Goal: Information Seeking & Learning: Learn about a topic

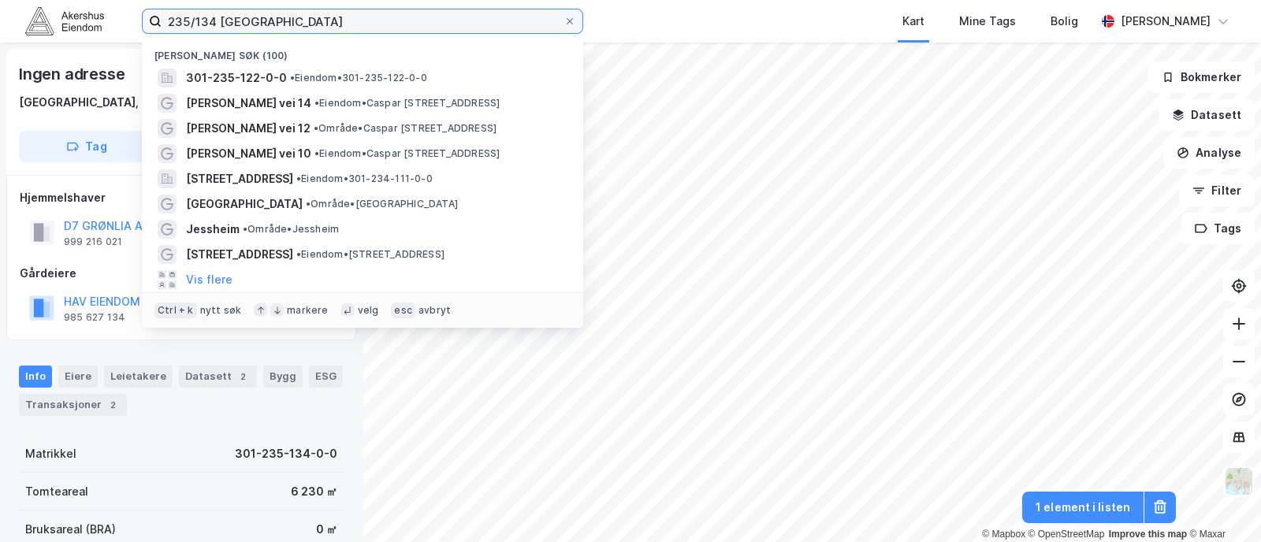
drag, startPoint x: 272, startPoint y: 17, endPoint x: 51, endPoint y: -19, distance: 223.5
click at [51, 0] on html "235/134 Oslo Nylige søk [PHONE_NUMBER] • Eiendom • 301-235-122-0-0 [PERSON_NAME…" at bounding box center [630, 271] width 1261 height 542
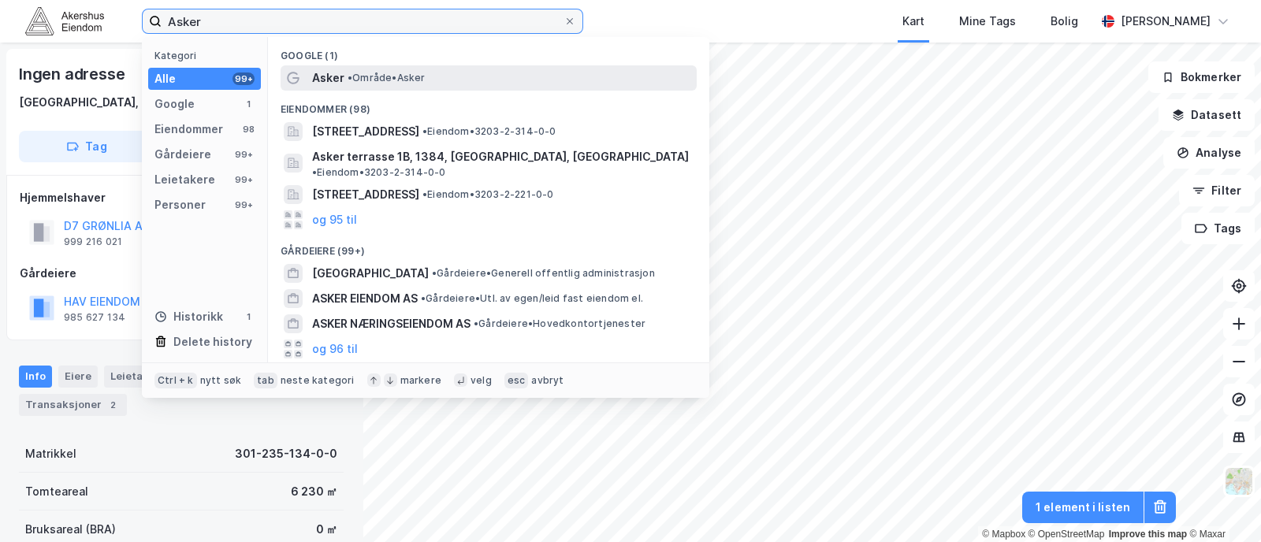
type input "Asker"
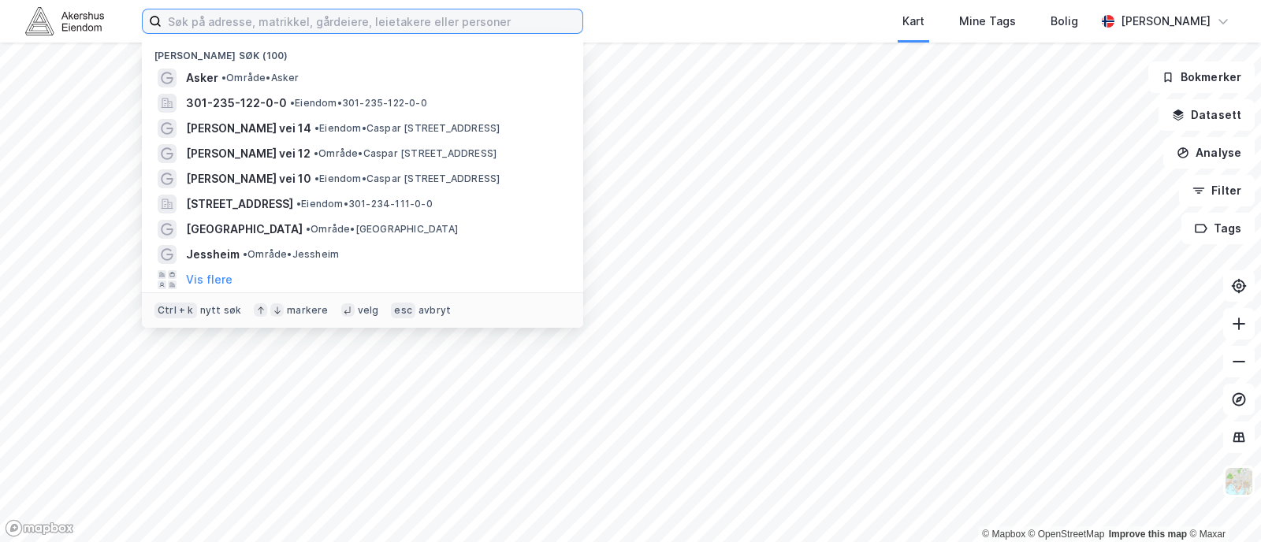
click at [309, 32] on input at bounding box center [372, 21] width 421 height 24
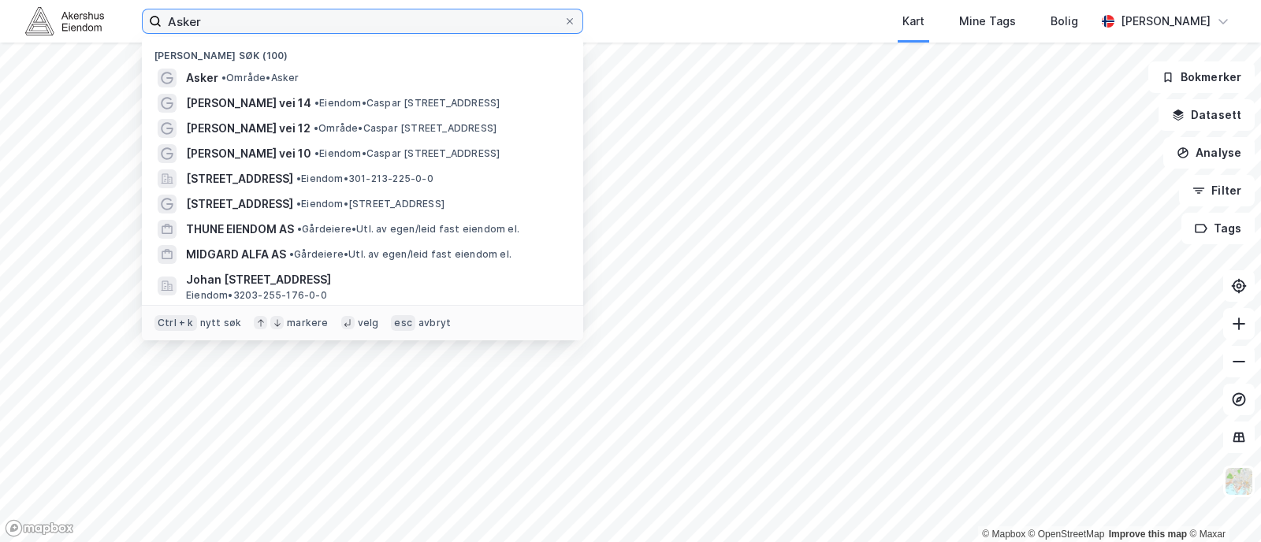
type input "Asker"
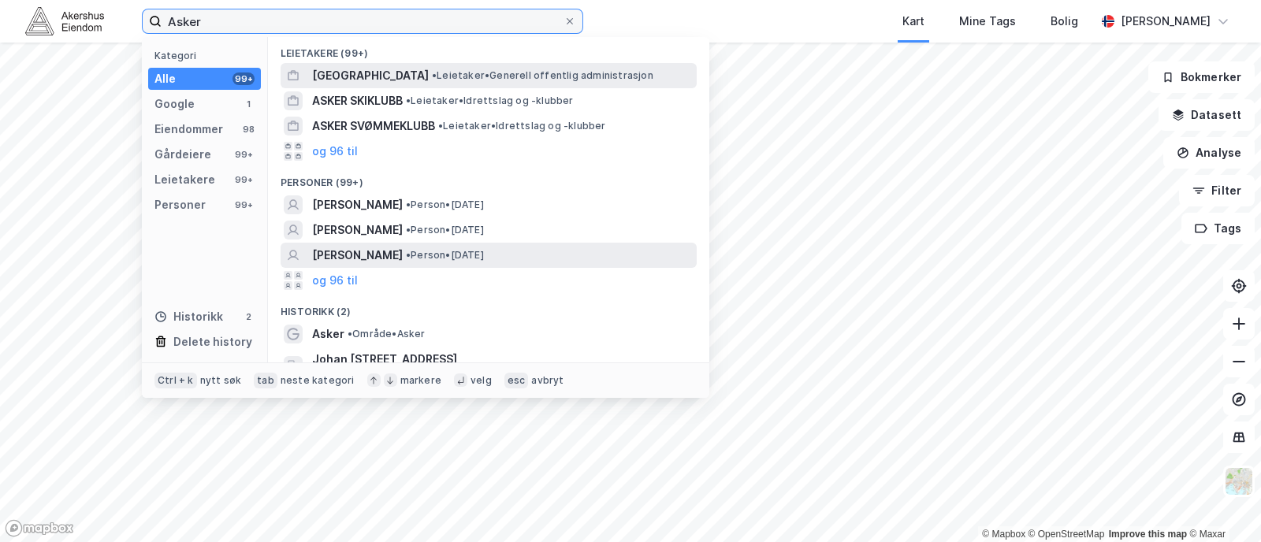
scroll to position [335, 0]
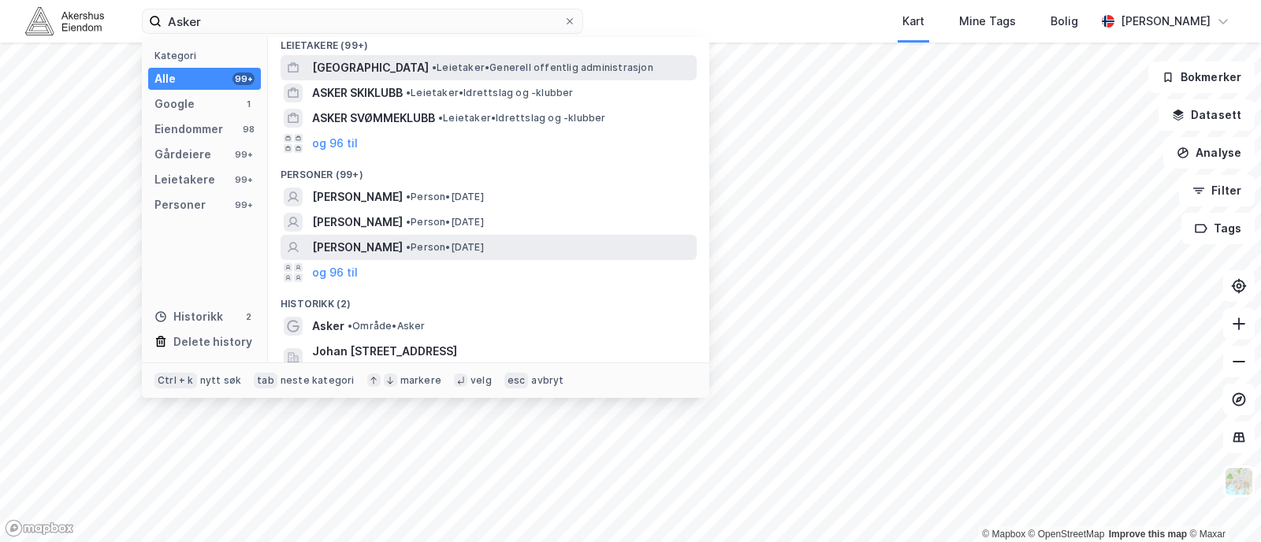
click at [355, 58] on span "[GEOGRAPHIC_DATA]" at bounding box center [370, 67] width 117 height 19
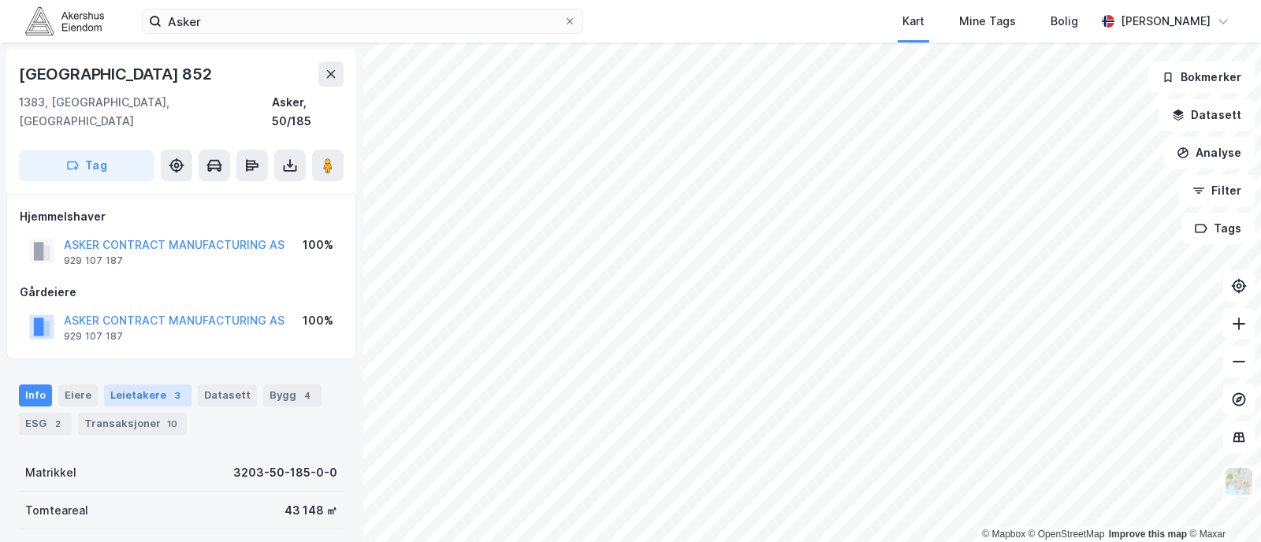
click at [141, 385] on div "Leietakere 3" at bounding box center [147, 396] width 87 height 22
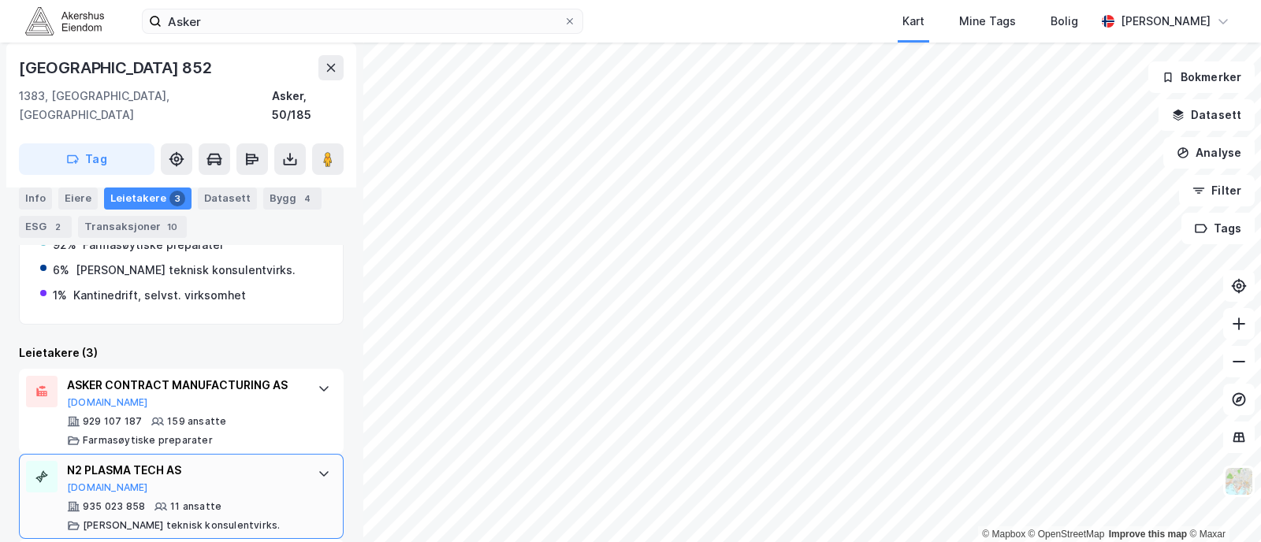
scroll to position [252, 0]
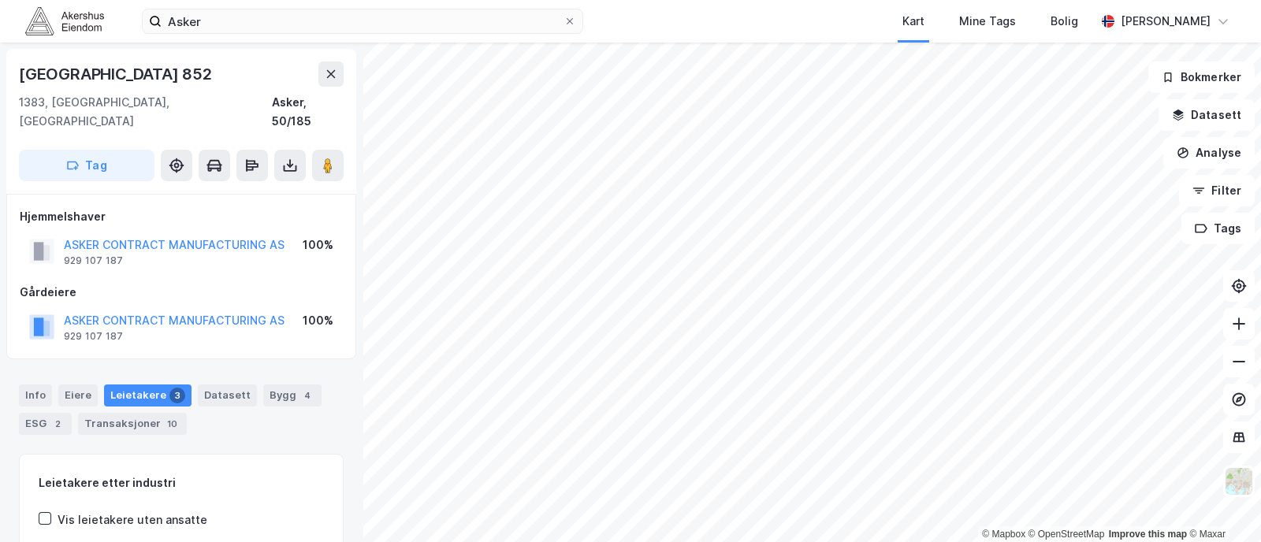
scroll to position [98, 0]
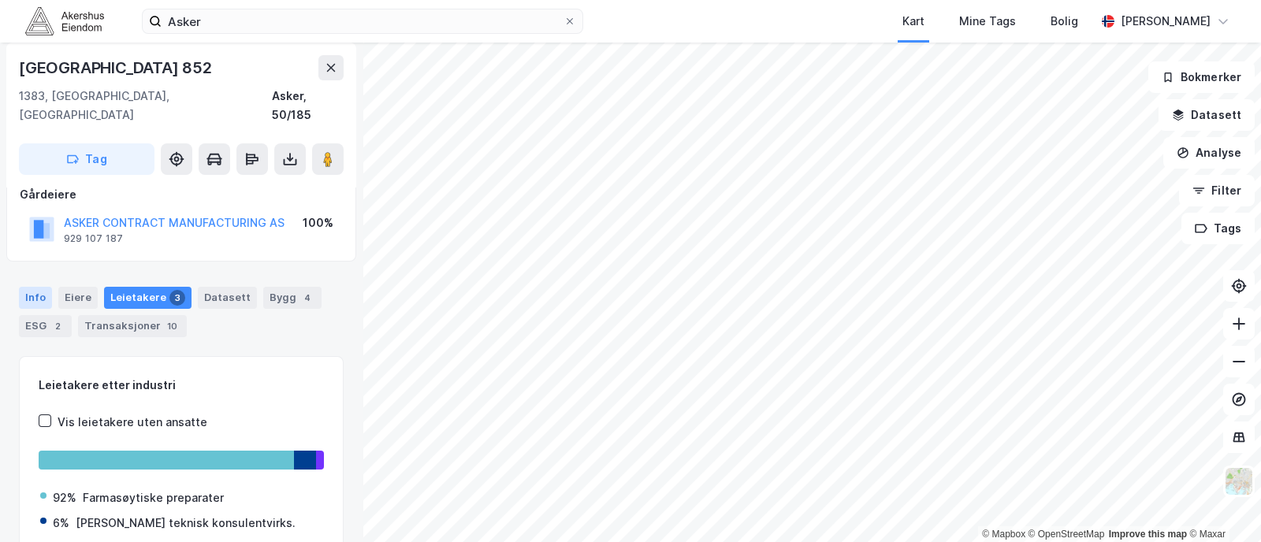
click at [37, 287] on div "Info" at bounding box center [35, 298] width 33 height 22
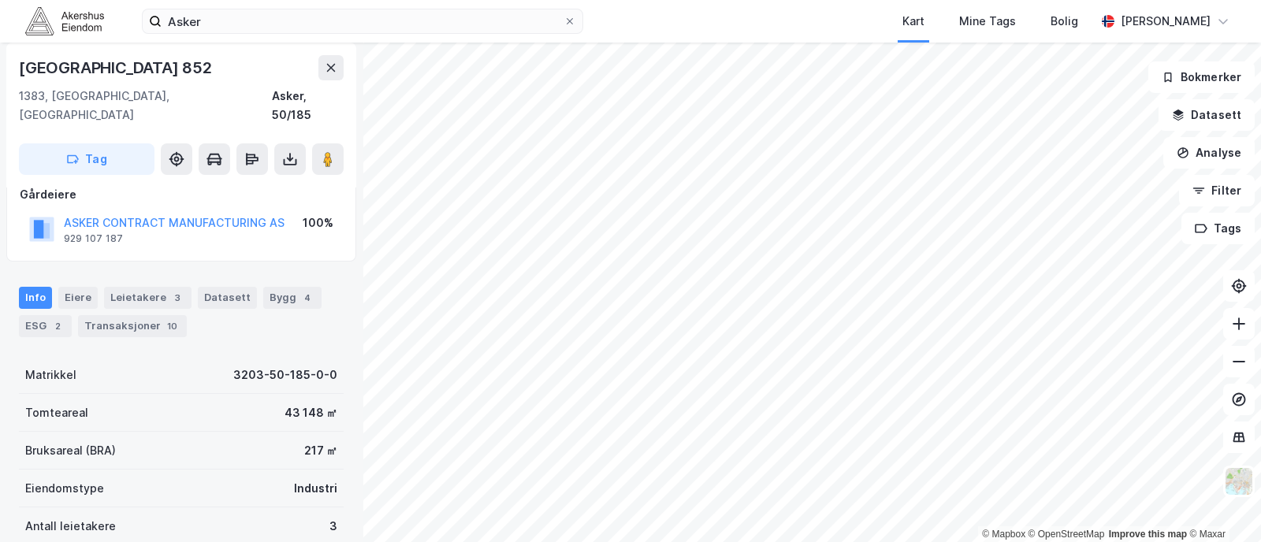
scroll to position [196, 0]
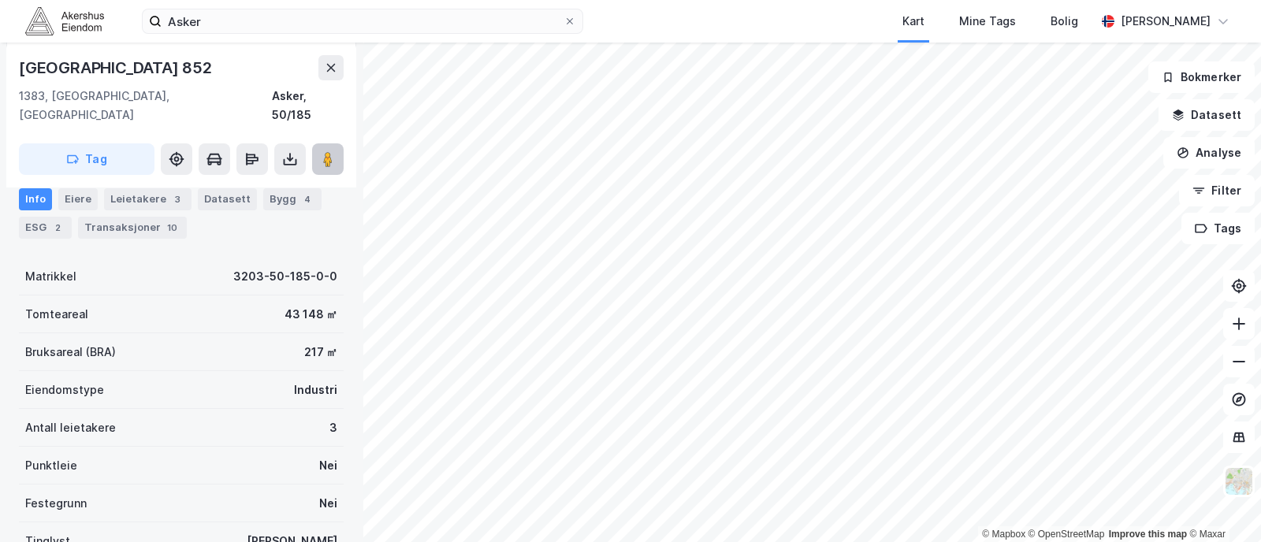
click at [325, 151] on image at bounding box center [327, 159] width 9 height 16
click at [662, 316] on div "© Mapbox © OpenStreetMap Improve this map © Maxar Drammensveien 852 1383, [GEOG…" at bounding box center [630, 293] width 1261 height 500
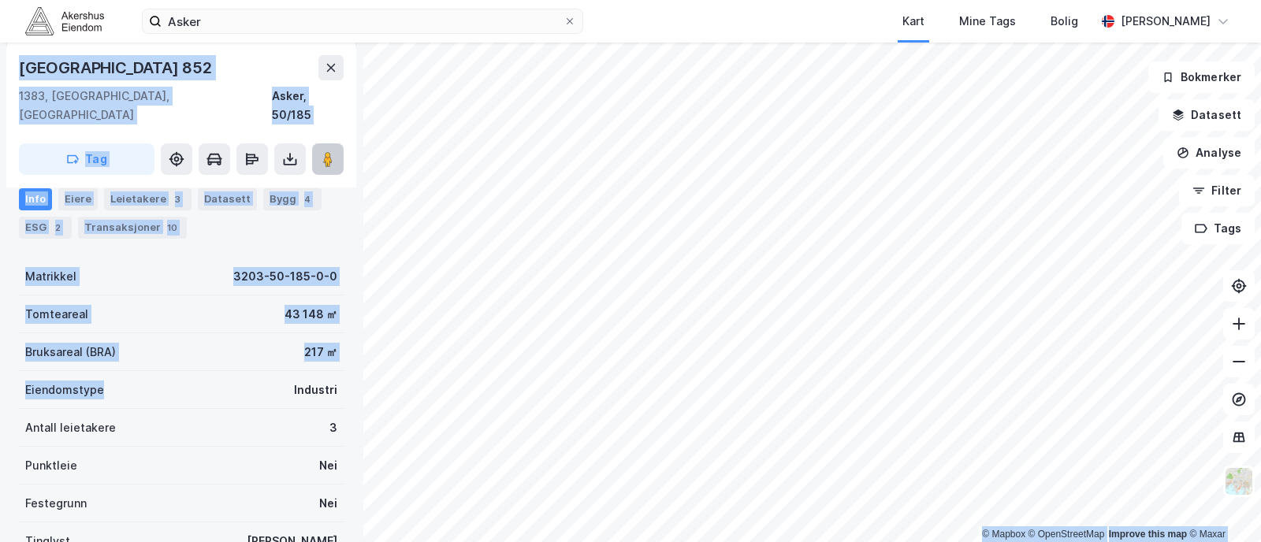
click at [326, 151] on image at bounding box center [327, 159] width 9 height 16
click at [101, 170] on div "Info [PERSON_NAME] 3 Datasett Bygg 4 ESG 2 Transaksjoner 10" at bounding box center [181, 207] width 363 height 76
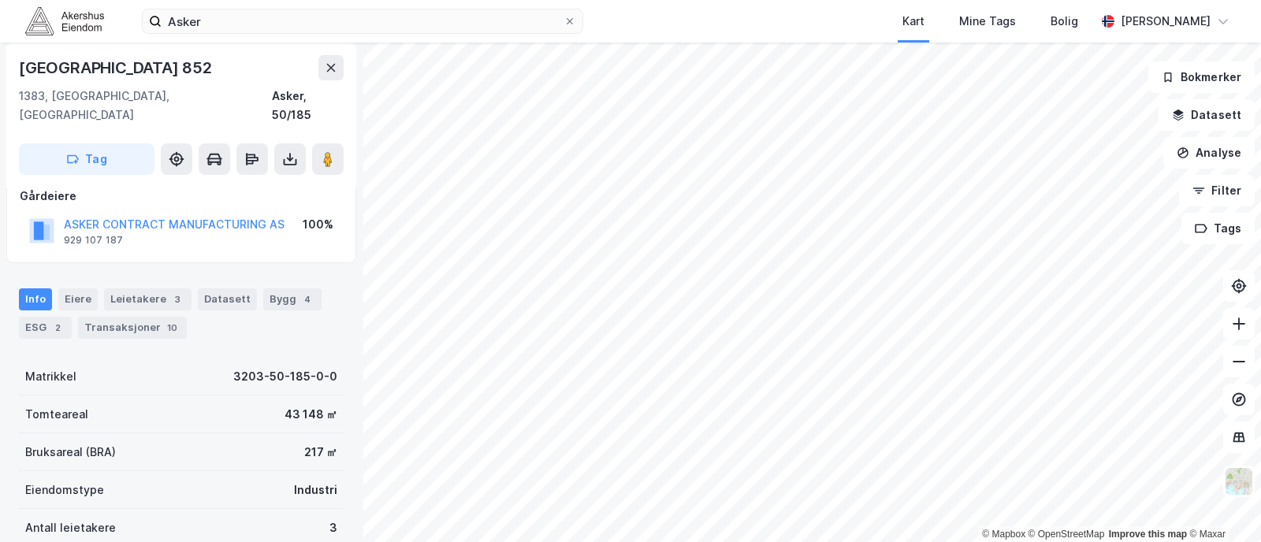
scroll to position [98, 0]
click at [272, 287] on div "Bygg 4" at bounding box center [292, 298] width 58 height 22
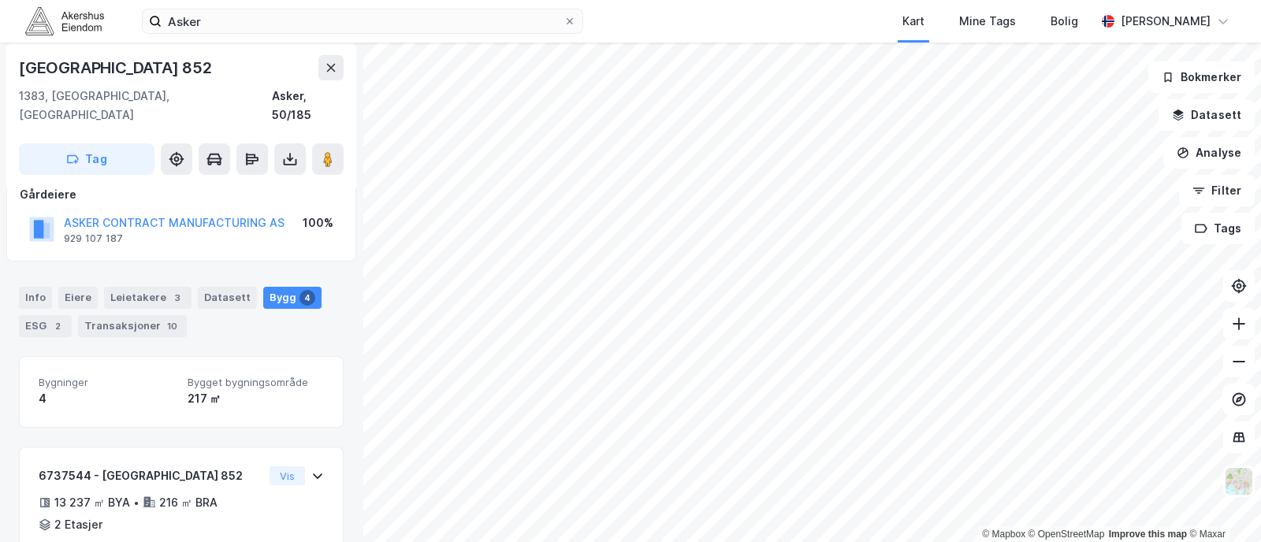
scroll to position [196, 0]
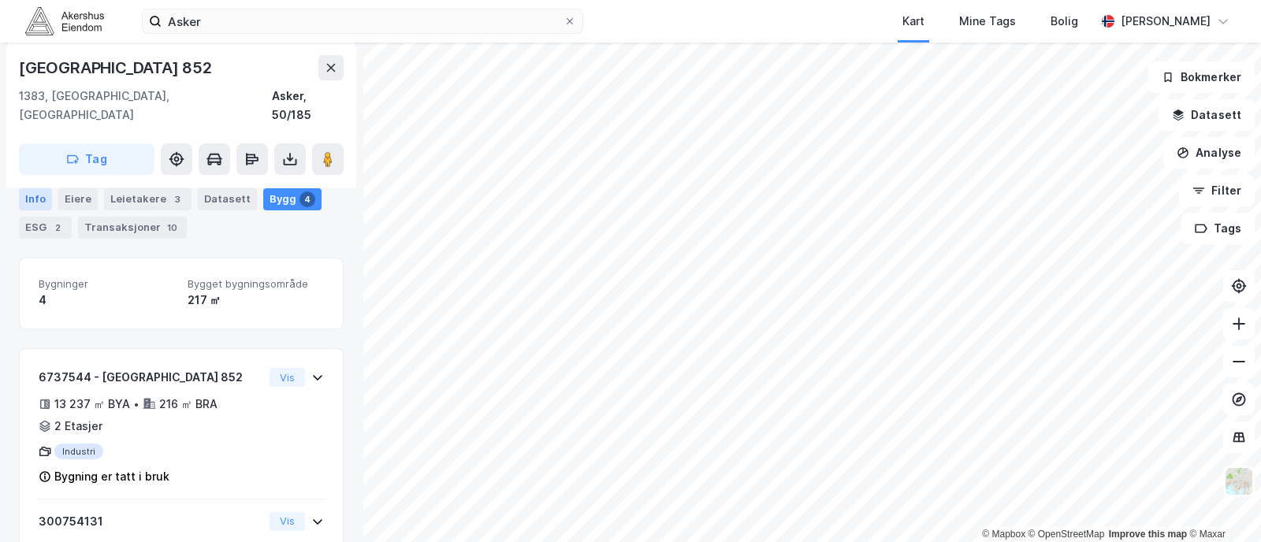
click at [28, 202] on div "Info" at bounding box center [35, 199] width 33 height 22
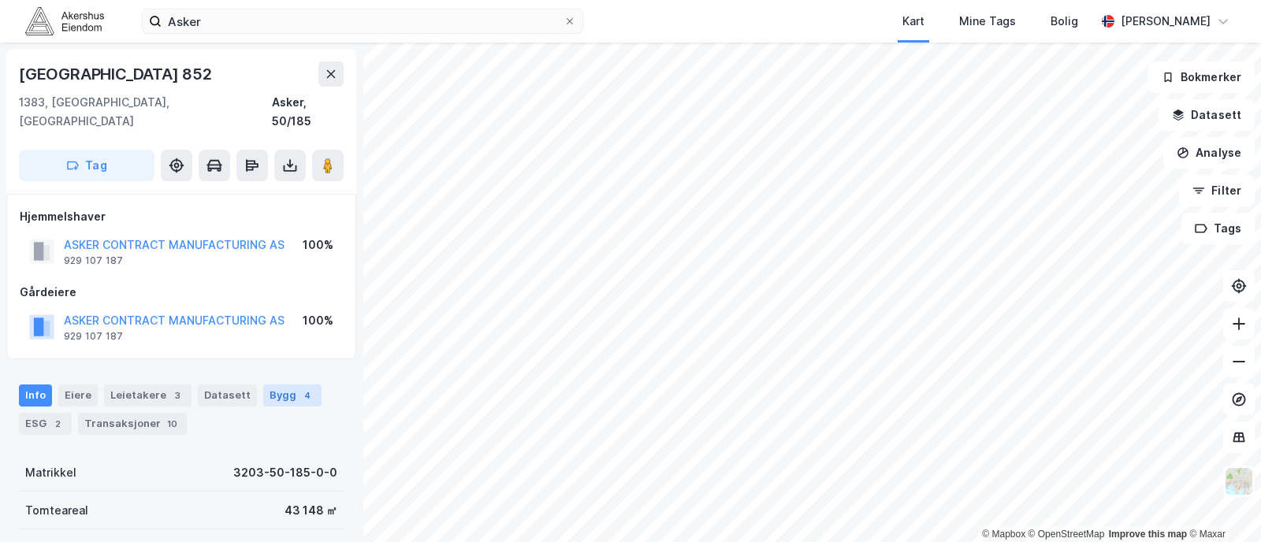
click at [286, 385] on div "Bygg 4" at bounding box center [292, 396] width 58 height 22
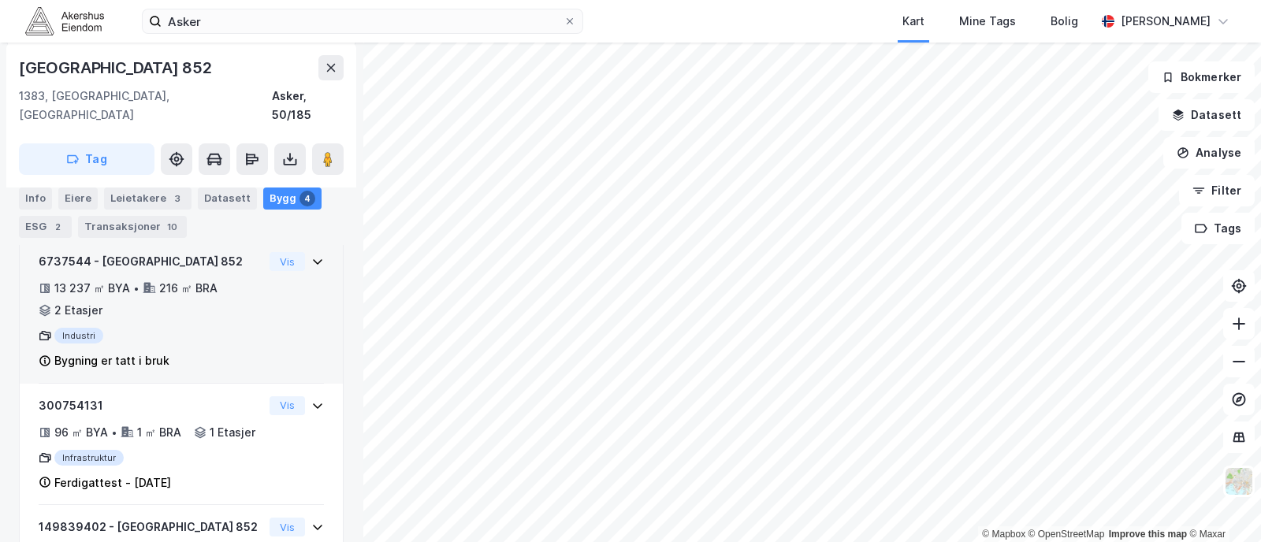
scroll to position [311, 0]
